Goal: Task Accomplishment & Management: Use online tool/utility

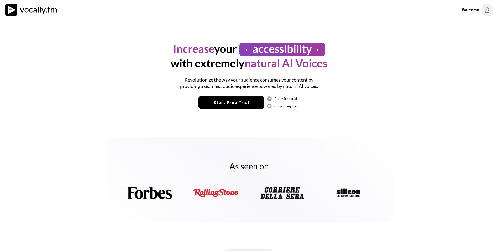
drag, startPoint x: 491, startPoint y: 117, endPoint x: 466, endPoint y: 103, distance: 27.9
click at [485, 13] on img at bounding box center [486, 9] width 11 height 11
click at [443, 34] on div "Welcome to [DOMAIN_NAME]" at bounding box center [454, 33] width 74 height 5
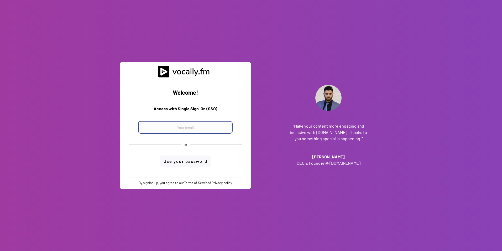
click at [204, 127] on input "email" at bounding box center [185, 127] width 95 height 13
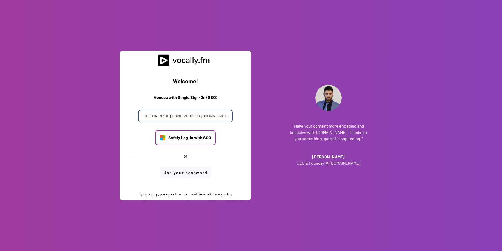
type input "alessandro.boreggio@external.eni.com"
click at [201, 139] on div "Safely Log-In with SSO" at bounding box center [189, 137] width 43 height 6
